Goal: Transaction & Acquisition: Download file/media

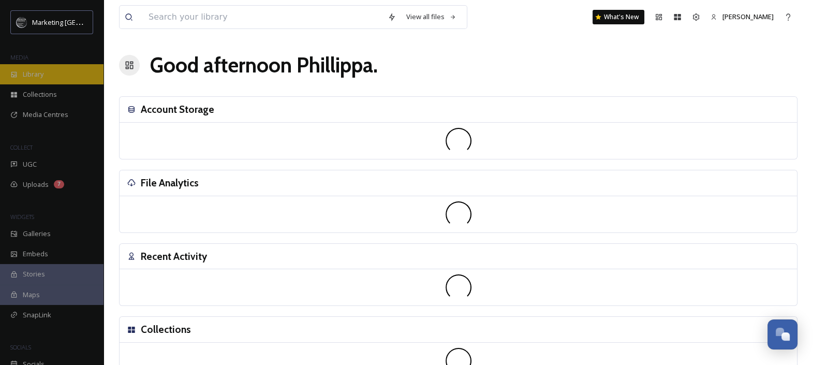
scroll to position [430, 0]
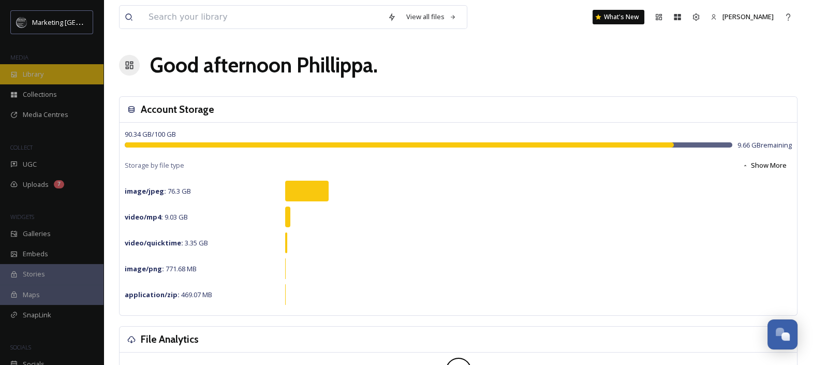
click at [34, 73] on span "Library" at bounding box center [33, 74] width 21 height 10
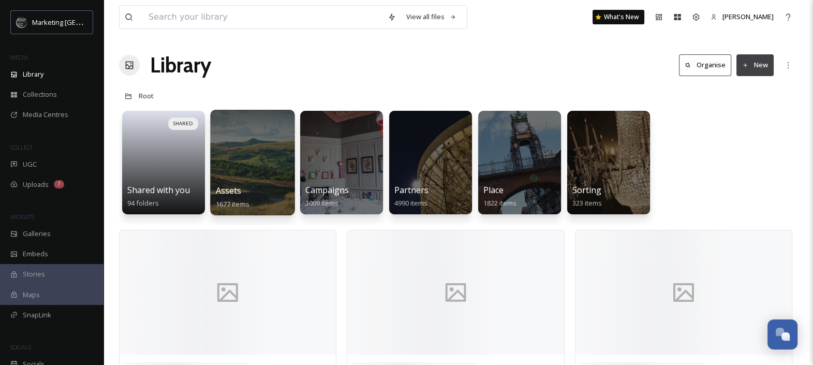
click at [251, 150] on div at bounding box center [252, 163] width 84 height 106
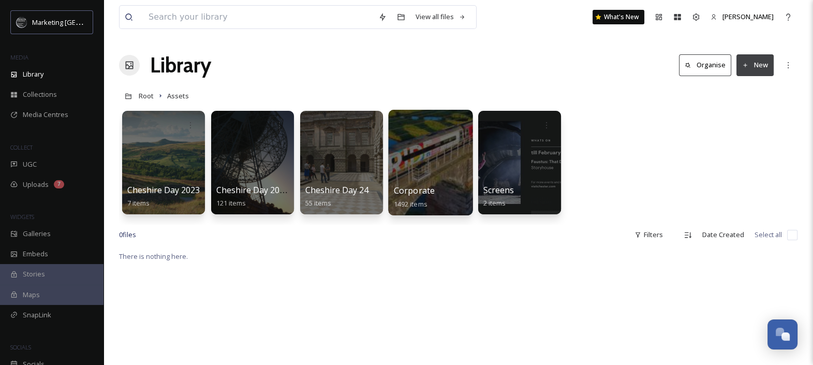
click at [429, 166] on div at bounding box center [430, 163] width 84 height 106
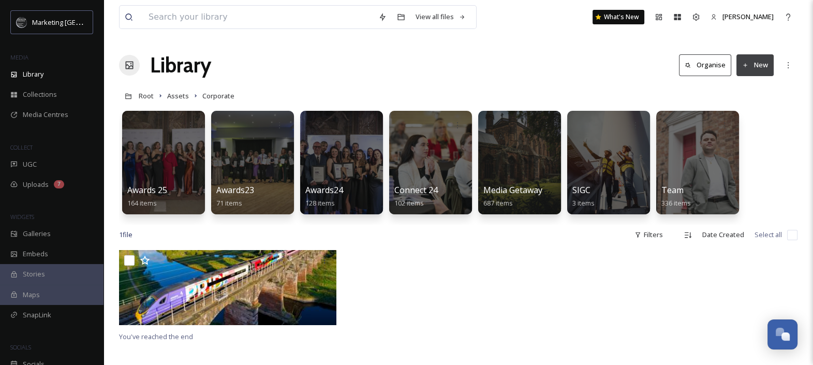
click at [429, 166] on div at bounding box center [430, 162] width 83 height 103
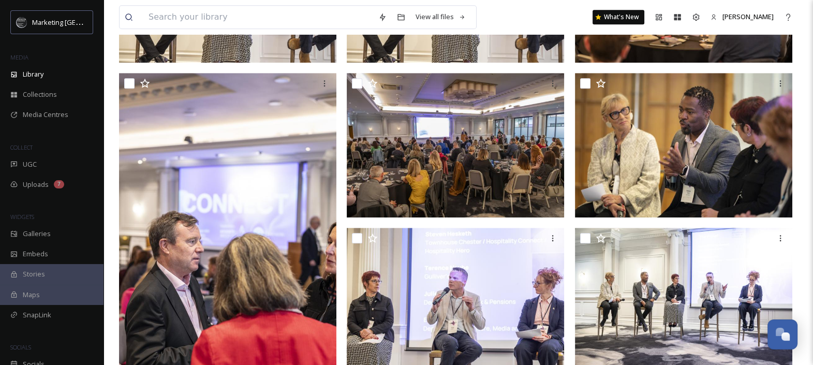
scroll to position [1007, 0]
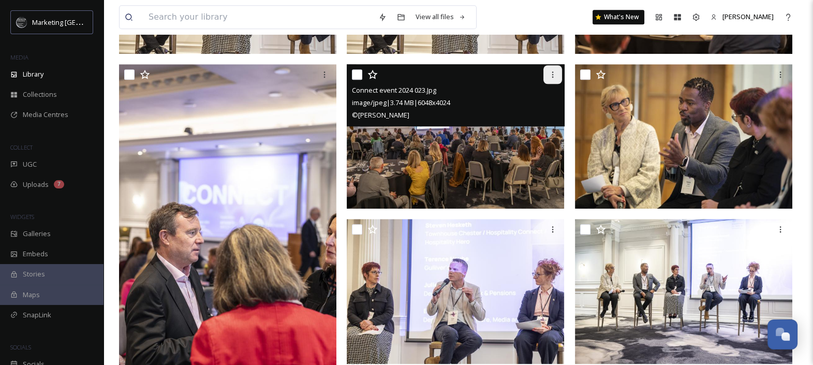
click at [551, 76] on icon at bounding box center [552, 74] width 2 height 6
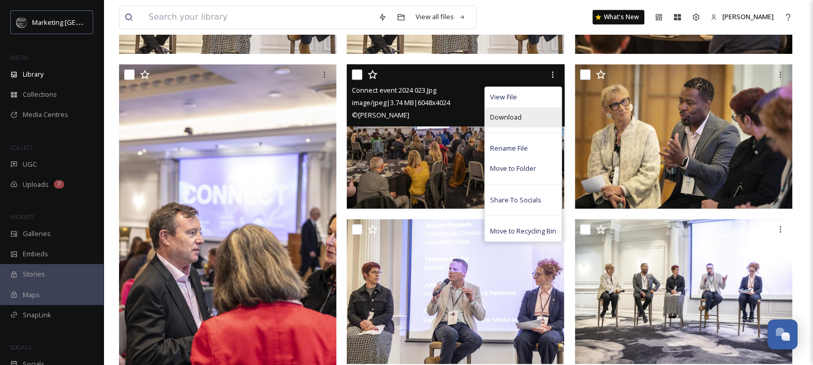
click at [516, 115] on span "Download" at bounding box center [506, 117] width 32 height 10
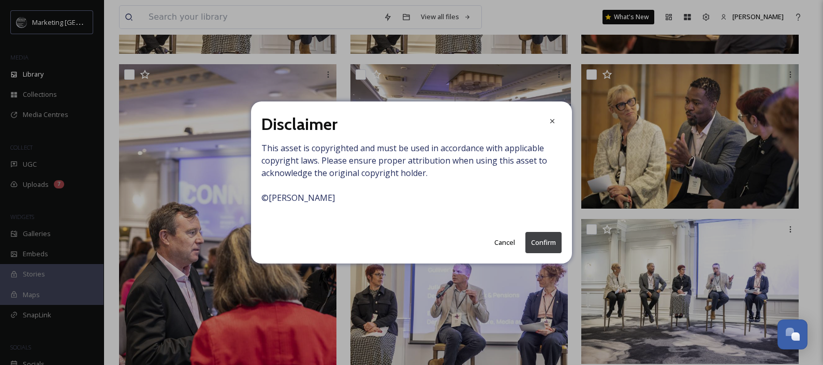
click at [540, 241] on button "Confirm" at bounding box center [543, 242] width 36 height 21
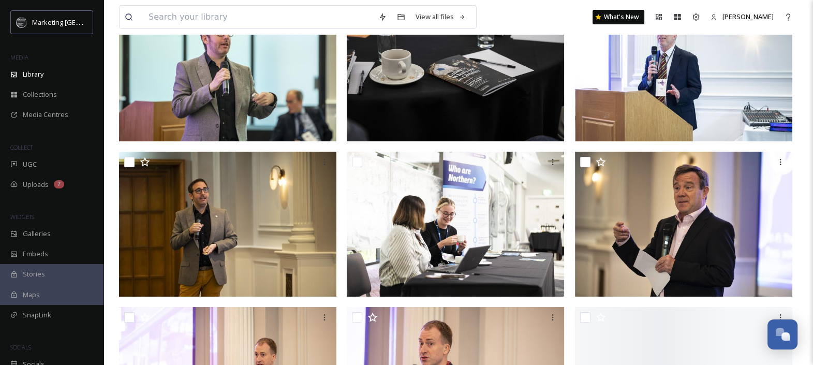
scroll to position [4862, 0]
